Goal: Task Accomplishment & Management: Use online tool/utility

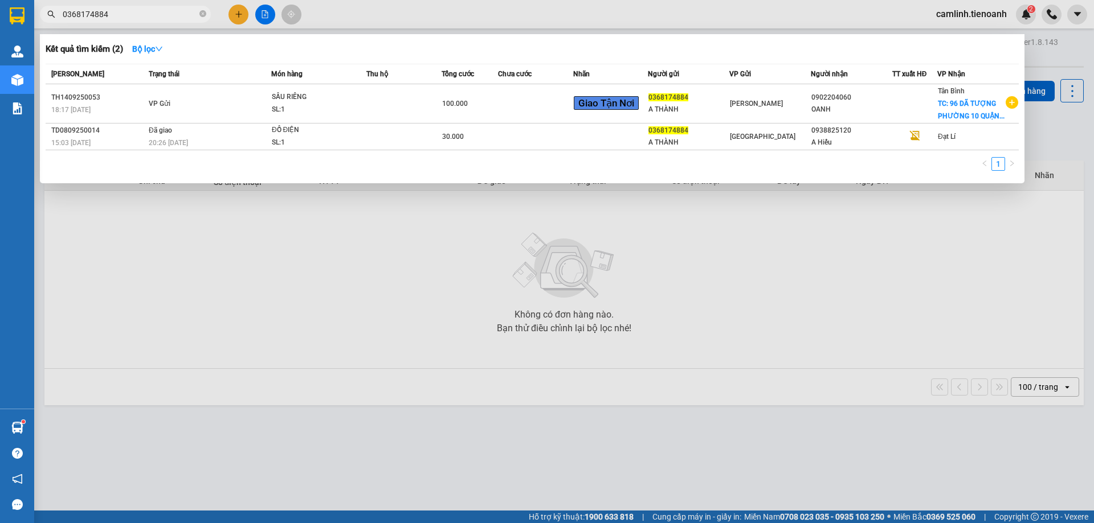
click at [181, 15] on input "0368174884" at bounding box center [130, 14] width 134 height 13
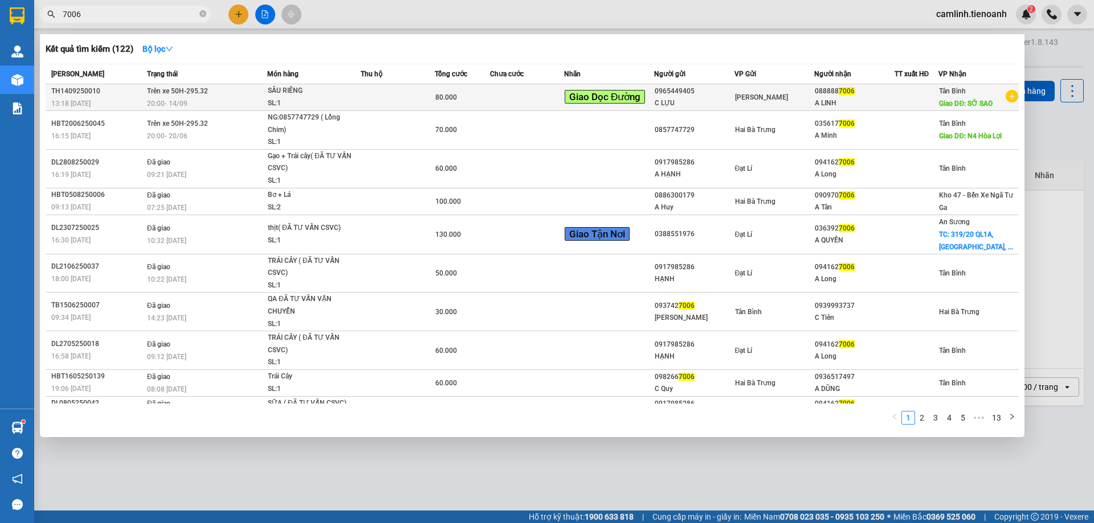
type input "7006"
click at [513, 95] on td at bounding box center [527, 97] width 74 height 27
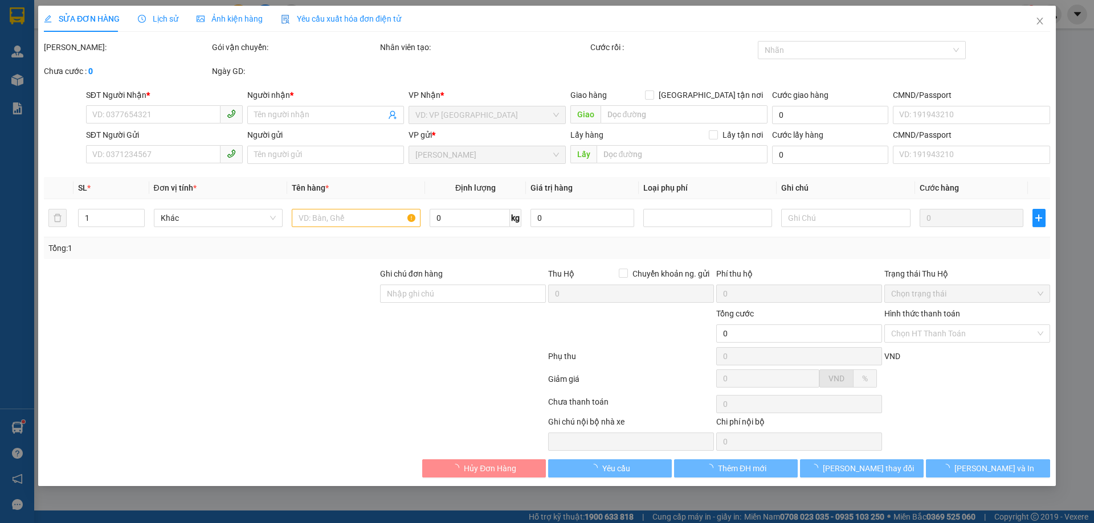
type input "0888887006"
type input "A LINH"
type input "SỞ SAO"
type input "0965449405"
type input "C LỰU"
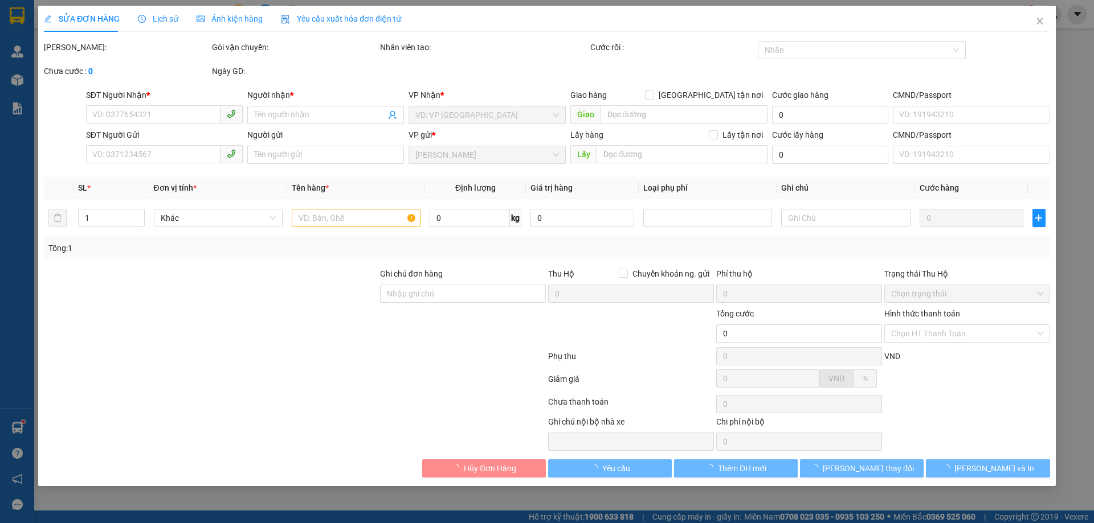
type input "80.000"
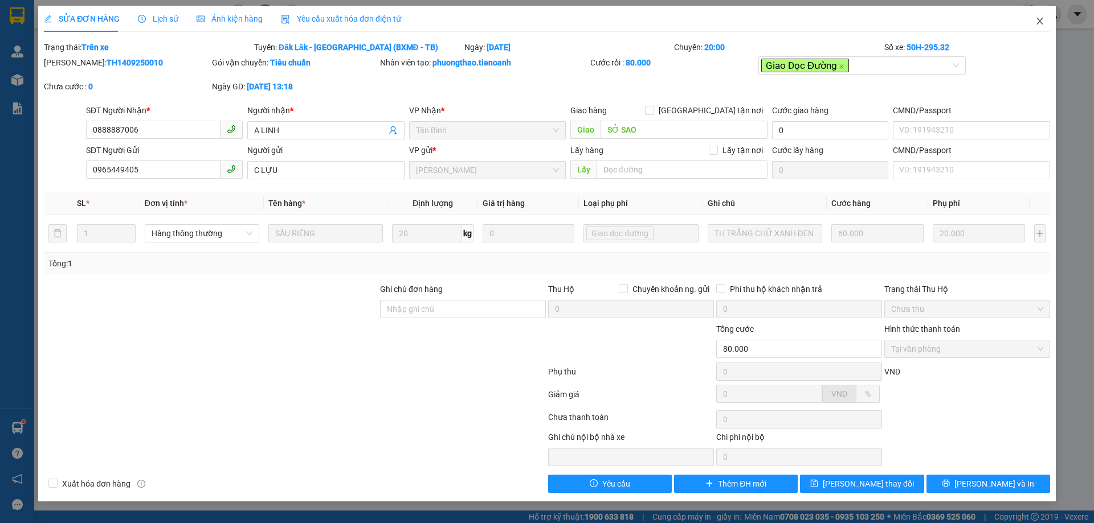
click at [1041, 24] on icon "close" at bounding box center [1039, 21] width 6 height 7
